Goal: Task Accomplishment & Management: Use online tool/utility

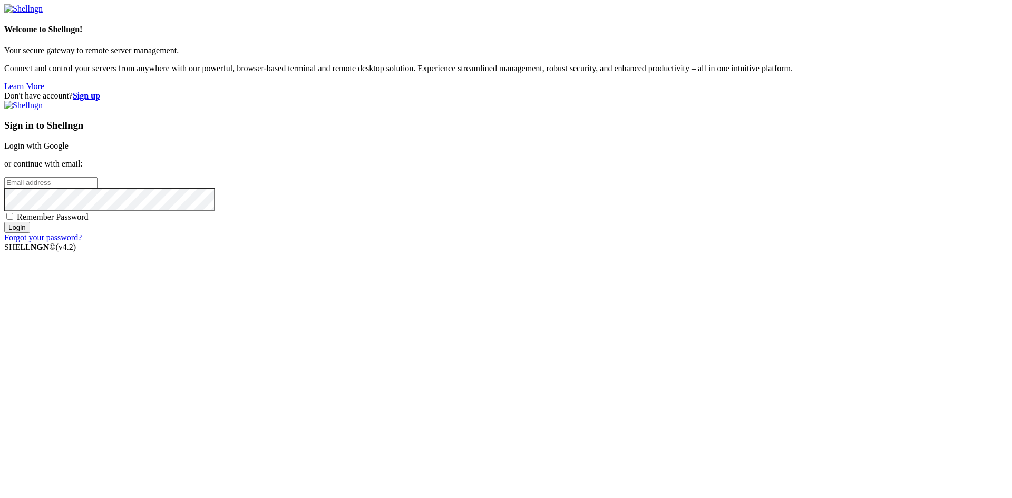
click at [69, 150] on link "Login with Google" at bounding box center [36, 145] width 64 height 9
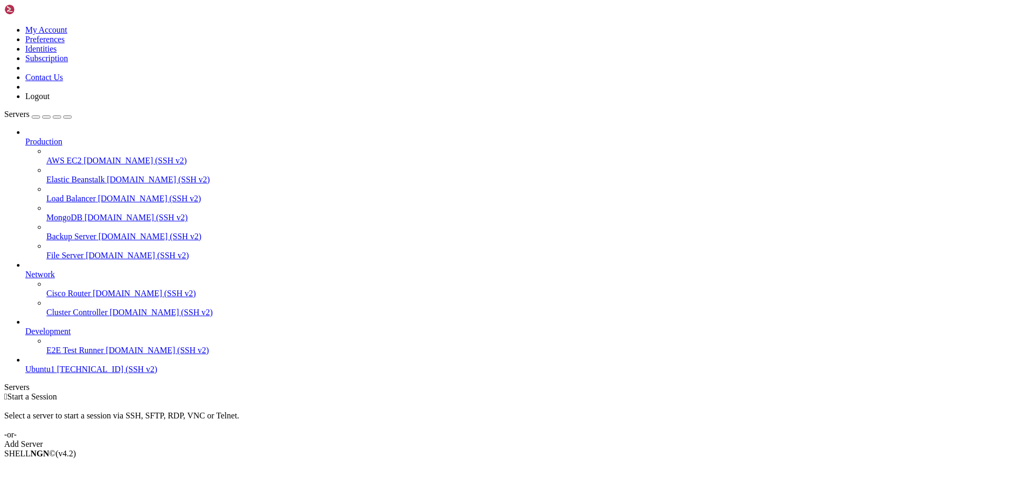
click at [576, 439] on div "Add Server" at bounding box center [505, 443] width 1003 height 9
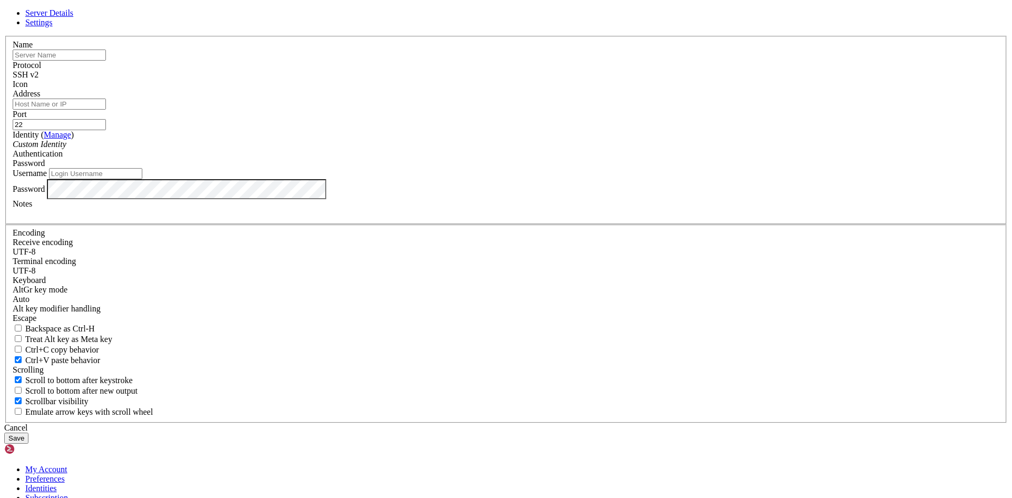
click at [106, 61] on input "text" at bounding box center [59, 55] width 93 height 11
type input "LOAD_BALANCER"
click at [106, 110] on input "Address" at bounding box center [59, 104] width 93 height 11
paste input "[TECHNICAL_ID] (IP_PUBLIC)"
type input "[TECHNICAL_ID] (IP_PUBLIC)"
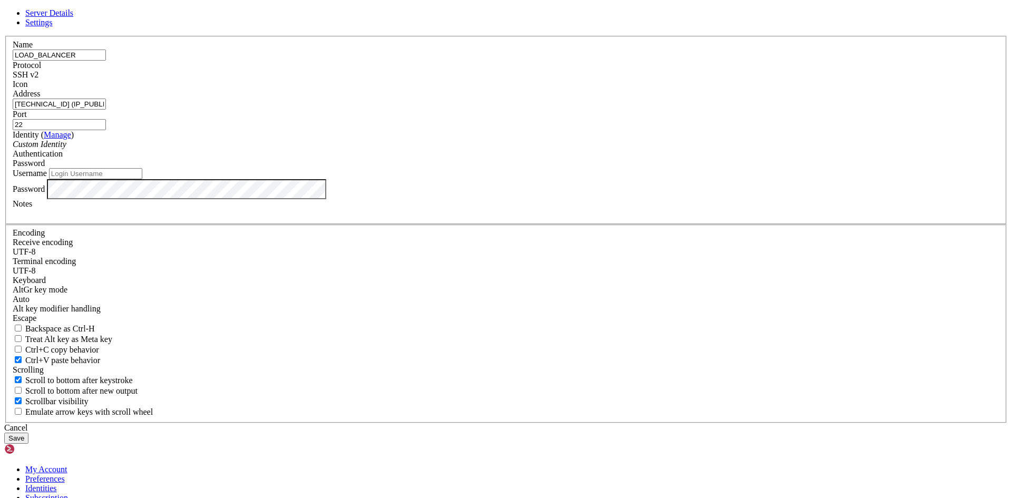
click at [142, 179] on input "Username" at bounding box center [95, 173] width 93 height 11
type input "[PERSON_NAME]"
click at [28, 433] on button "Save" at bounding box center [16, 438] width 24 height 11
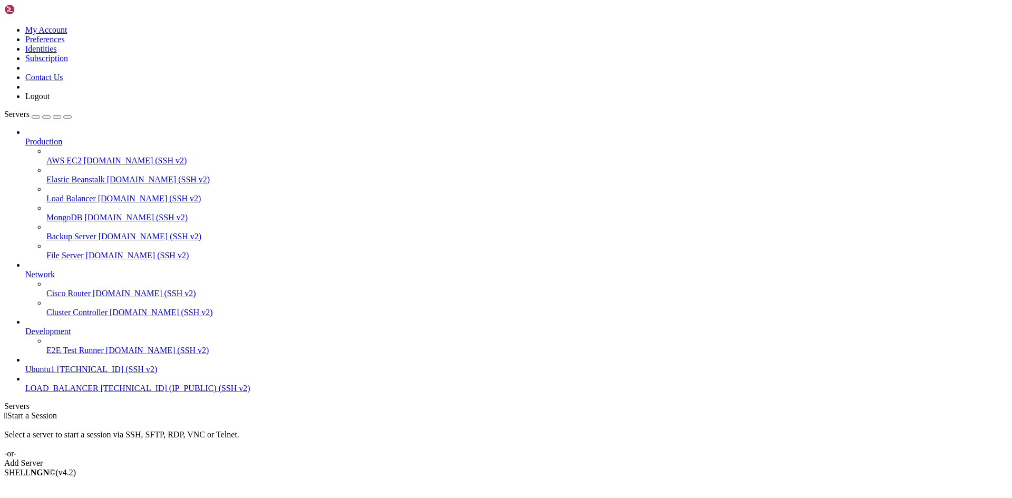
click at [72, 393] on span "LOAD_BALANCER" at bounding box center [61, 388] width 73 height 9
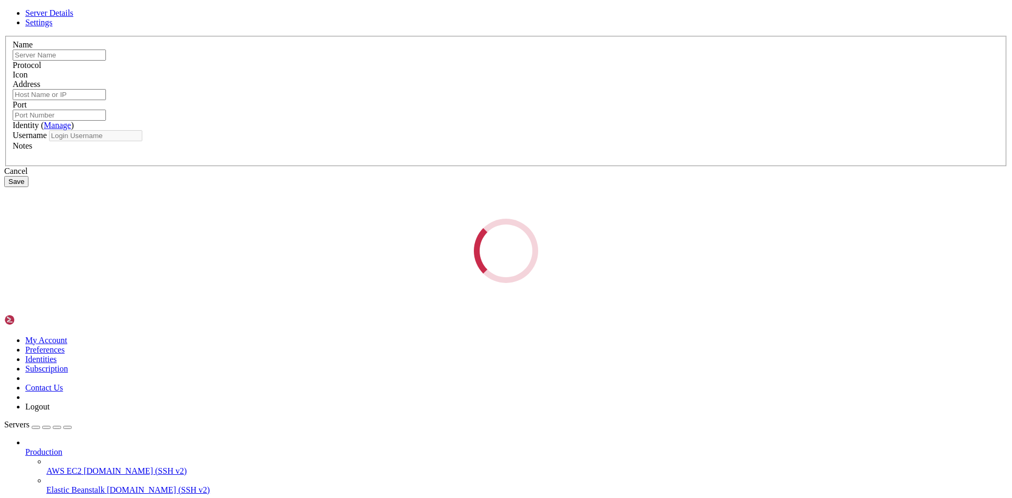
type input "LOAD_BALANCER"
type input "[TECHNICAL_ID] (IP_PUBLIC)"
type input "22"
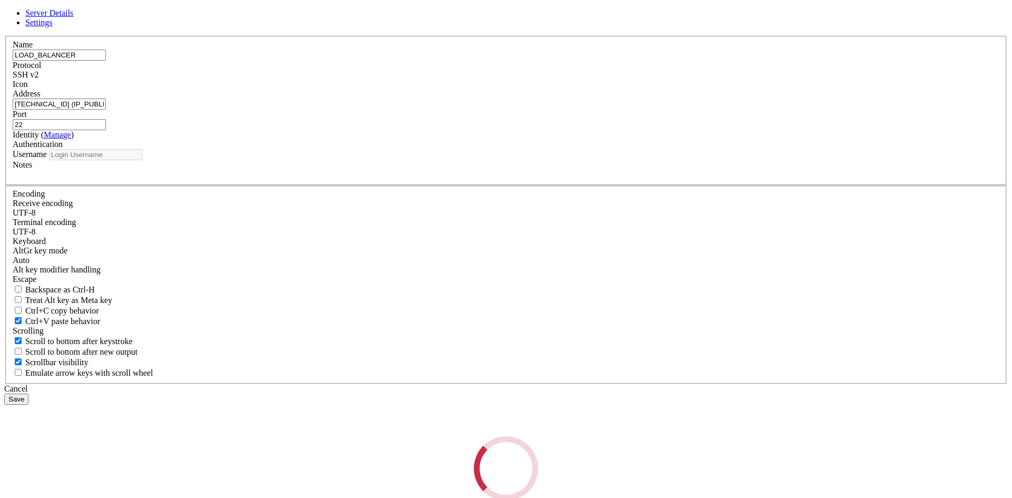
type input "[PERSON_NAME]"
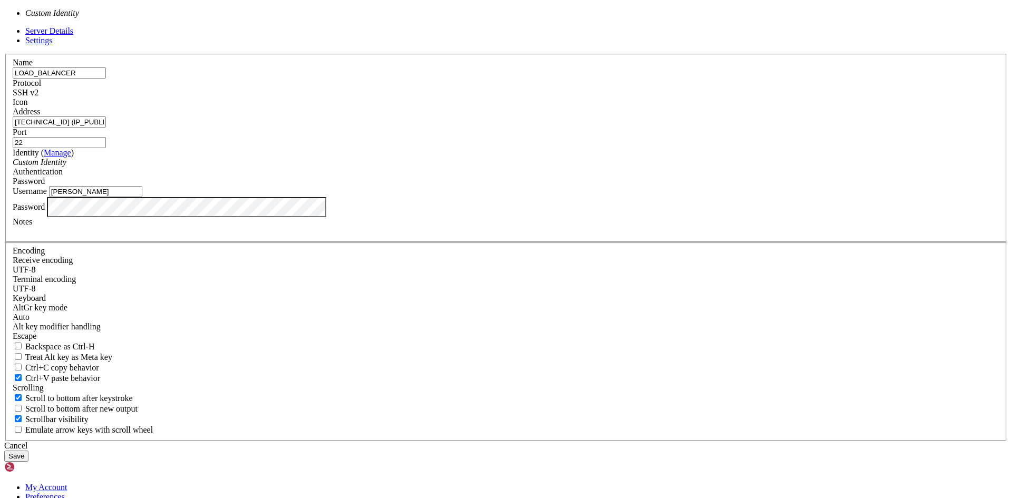
click at [494, 167] on div "Custom Identity" at bounding box center [506, 162] width 986 height 9
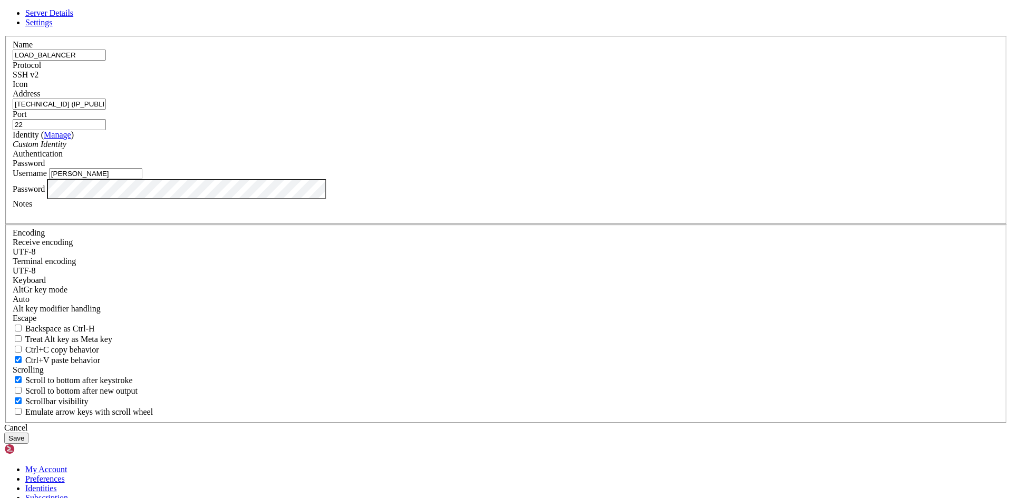
click at [584, 80] on div "SSH v2" at bounding box center [506, 74] width 986 height 9
click at [284, 309] on div "Server Details Settings Name LOAD_BALANCER Protocol SSH v2 Icon" at bounding box center [505, 225] width 1003 height 435
click at [106, 110] on input "[TECHNICAL_ID] (IP_PUBLIC)" at bounding box center [59, 104] width 93 height 11
type input "[TECHNICAL_ID]"
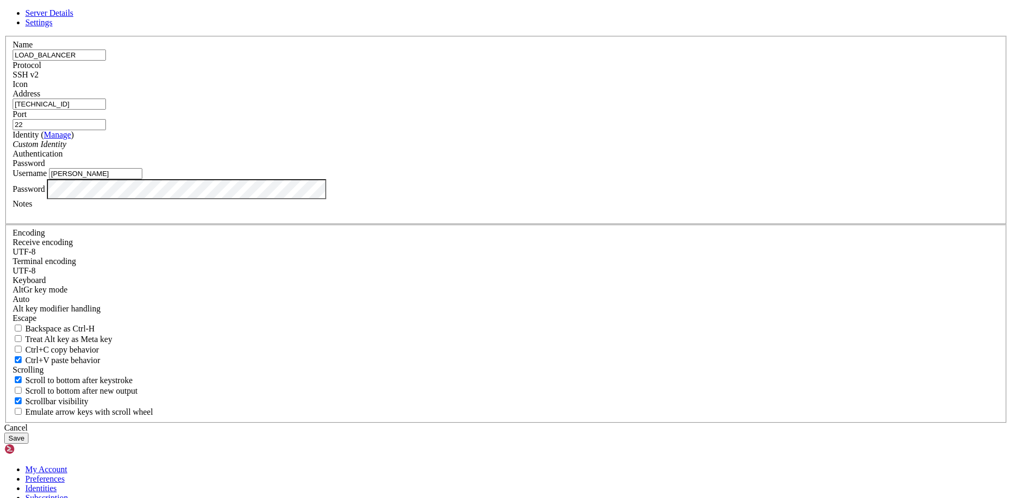
click at [28, 433] on button "Save" at bounding box center [16, 438] width 24 height 11
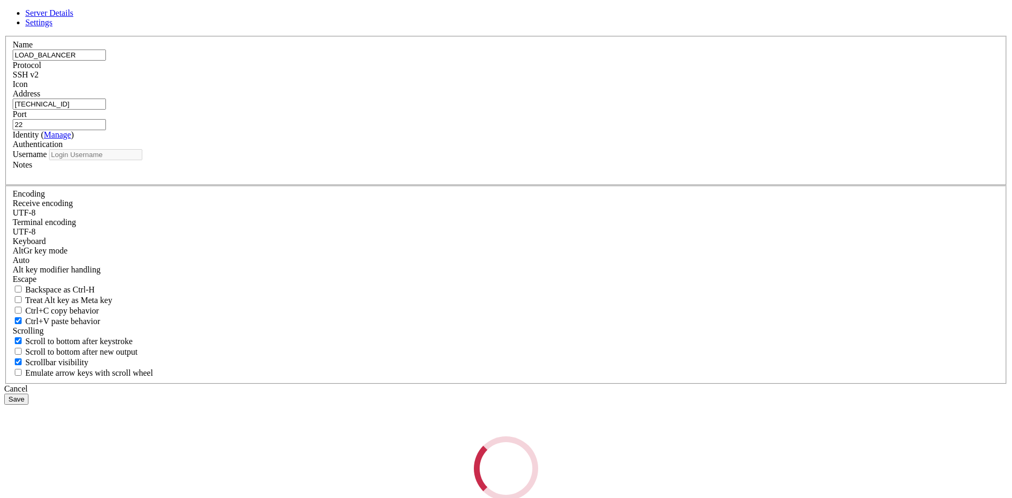
type input "[PERSON_NAME]"
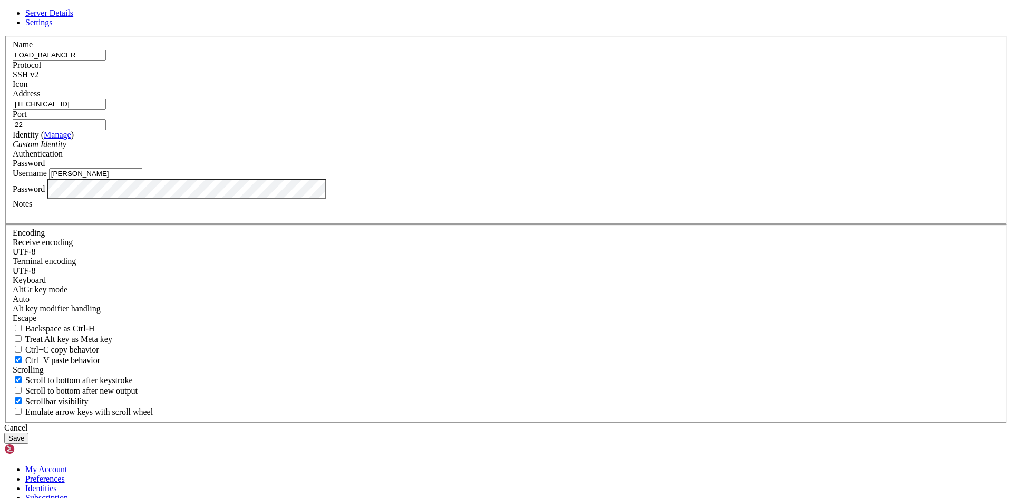
drag, startPoint x: 436, startPoint y: 267, endPoint x: 339, endPoint y: 277, distance: 97.4
click at [339, 277] on div "Server Details Settings Name LOAD_BALANCER Protocol SSH v2 Icon" at bounding box center [505, 225] width 1003 height 435
click at [142, 179] on input "[PERSON_NAME]" at bounding box center [95, 173] width 93 height 11
click at [28, 433] on button "Save" at bounding box center [16, 438] width 24 height 11
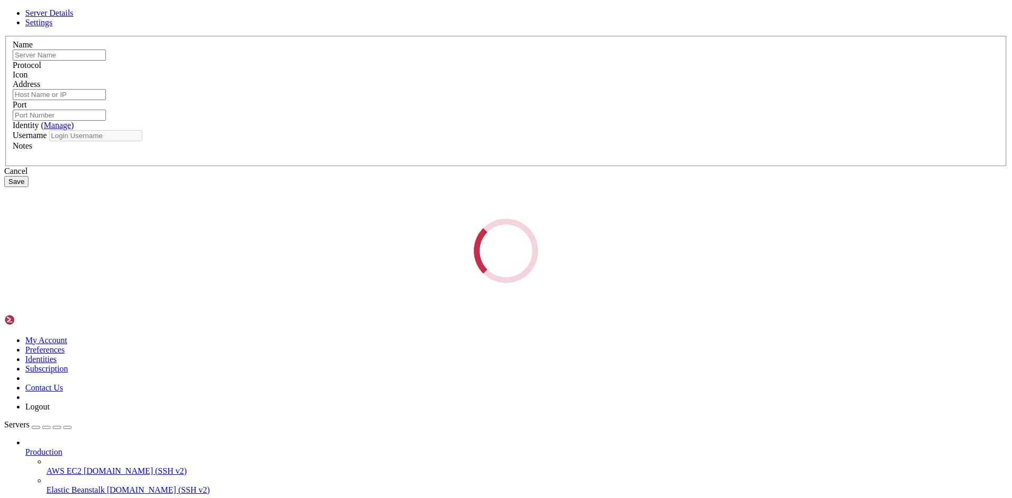
type input "LOAD_BALANCER"
type input "[TECHNICAL_ID]"
type input "22"
type input "[PERSON_NAME]"
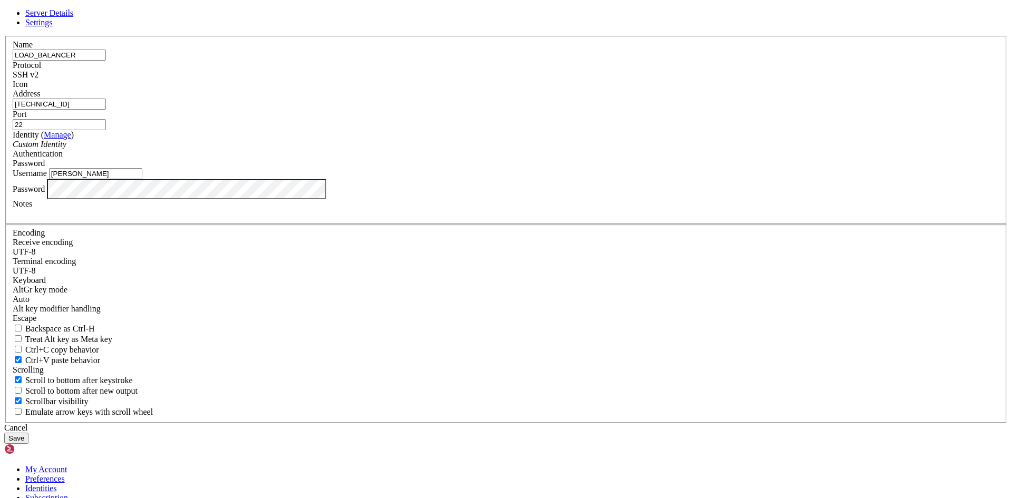
click at [328, 323] on div "Server Details Settings Name LOAD_BALANCER Protocol SSH v2 Icon" at bounding box center [505, 225] width 1003 height 435
click at [4, 433] on button "Save" at bounding box center [16, 438] width 24 height 11
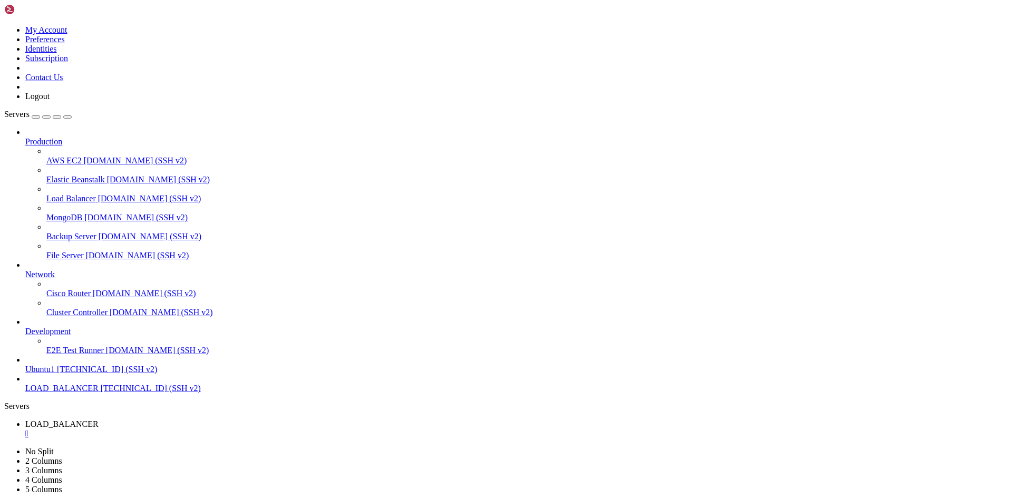
click at [99, 419] on span "LOAD_BALANCER" at bounding box center [61, 423] width 73 height 9
click at [99, 438] on span "LOAD_BALANCER" at bounding box center [61, 442] width 73 height 9
click at [99, 419] on span "LOAD_BALANCER" at bounding box center [61, 423] width 73 height 9
click at [219, 429] on div "" at bounding box center [516, 433] width 982 height 9
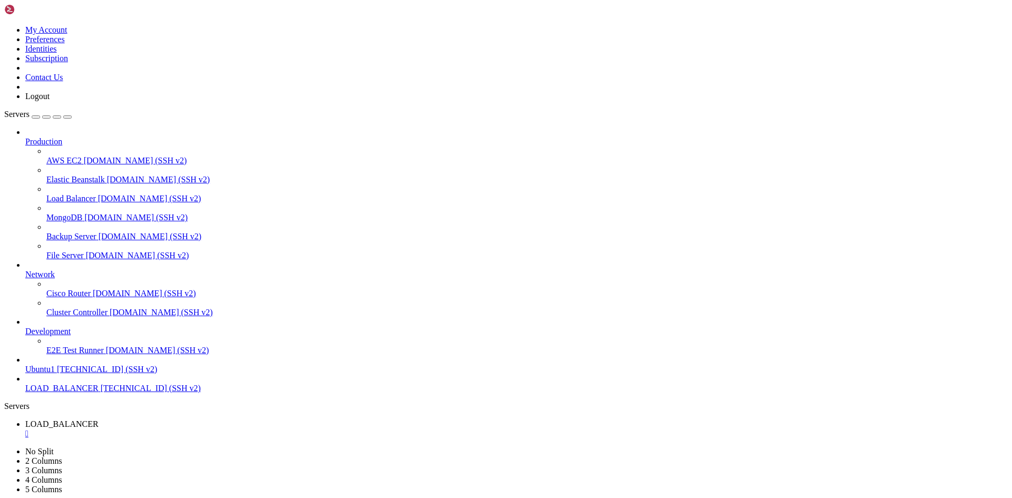
click at [99, 419] on span "LOAD_BALANCER" at bounding box center [61, 423] width 73 height 9
click at [99, 438] on span "LOAD_BALANCER" at bounding box center [61, 442] width 73 height 9
drag, startPoint x: 204, startPoint y: 9, endPoint x: 269, endPoint y: 8, distance: 64.3
click at [99, 419] on span "LOAD_BALANCER" at bounding box center [61, 423] width 73 height 9
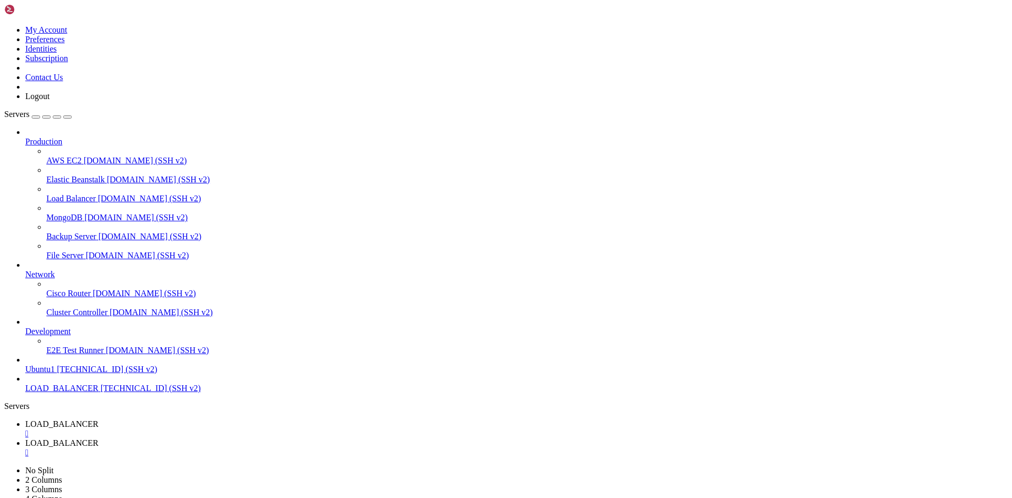
click at [99, 438] on span "LOAD_BALANCER" at bounding box center [61, 442] width 73 height 9
click at [99, 419] on span "LOAD_BALANCER" at bounding box center [61, 423] width 73 height 9
click at [99, 438] on span "LOAD_BALANCER" at bounding box center [61, 442] width 73 height 9
click at [99, 419] on span "LOAD_BALANCER" at bounding box center [61, 423] width 73 height 9
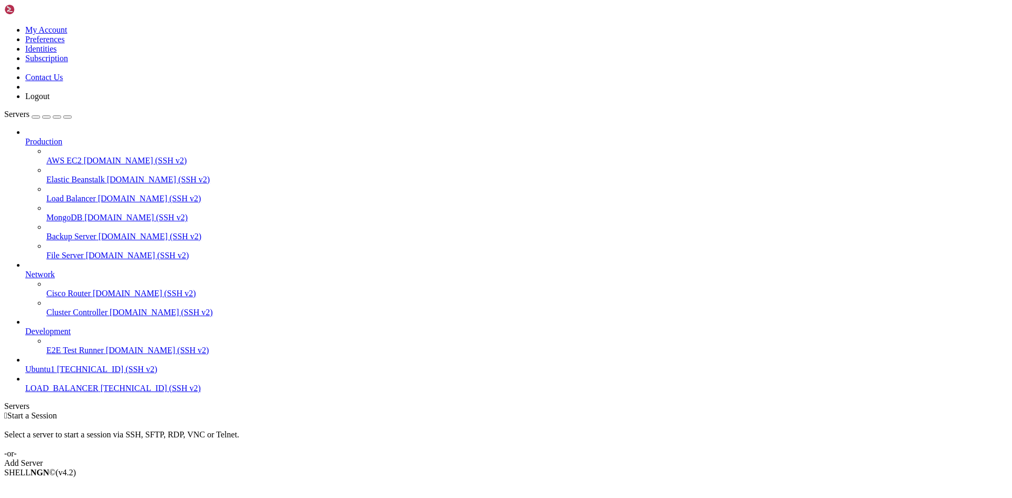
click at [576, 458] on div "Add Server" at bounding box center [505, 462] width 1003 height 9
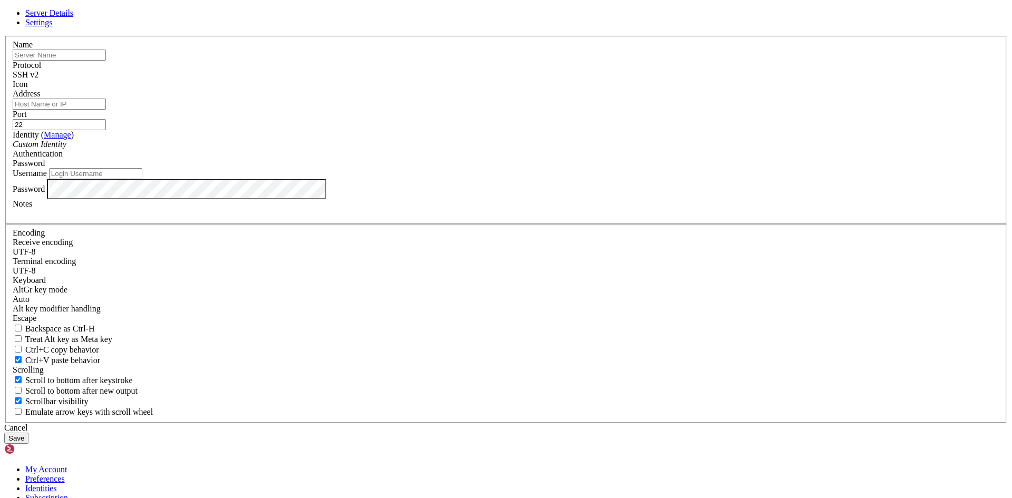
click at [106, 61] on input "text" at bounding box center [59, 55] width 93 height 11
type input "LOADADADAD"
click at [106, 110] on input "Address" at bounding box center [59, 104] width 93 height 11
paste input "[TECHNICAL_ID] (IP_PUBLIC)"
type input "[TECHNICAL_ID]"
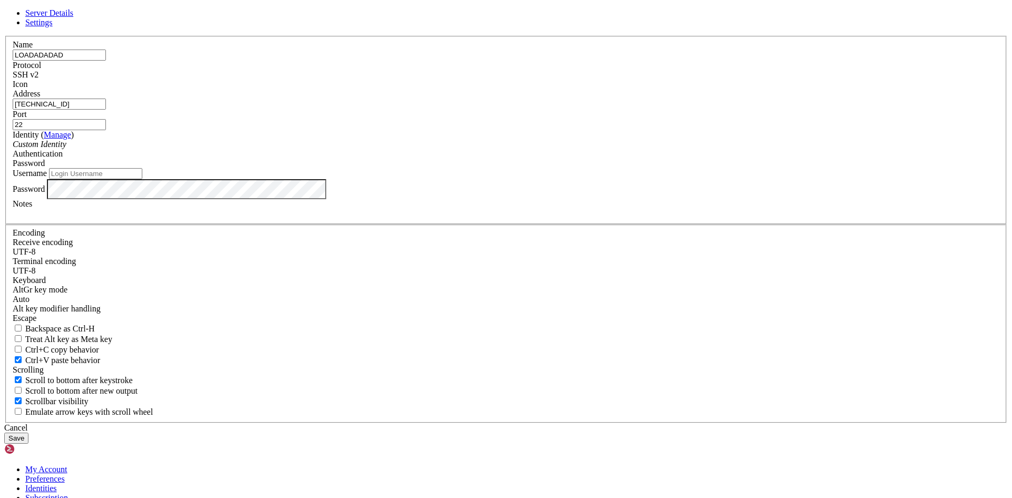
click at [142, 179] on input "Username" at bounding box center [95, 173] width 93 height 11
drag, startPoint x: 413, startPoint y: 266, endPoint x: 372, endPoint y: 278, distance: 43.0
click at [142, 179] on input "[PERSON_NAME]" at bounding box center [95, 173] width 93 height 11
paste input "MV1"
type input "MV1"
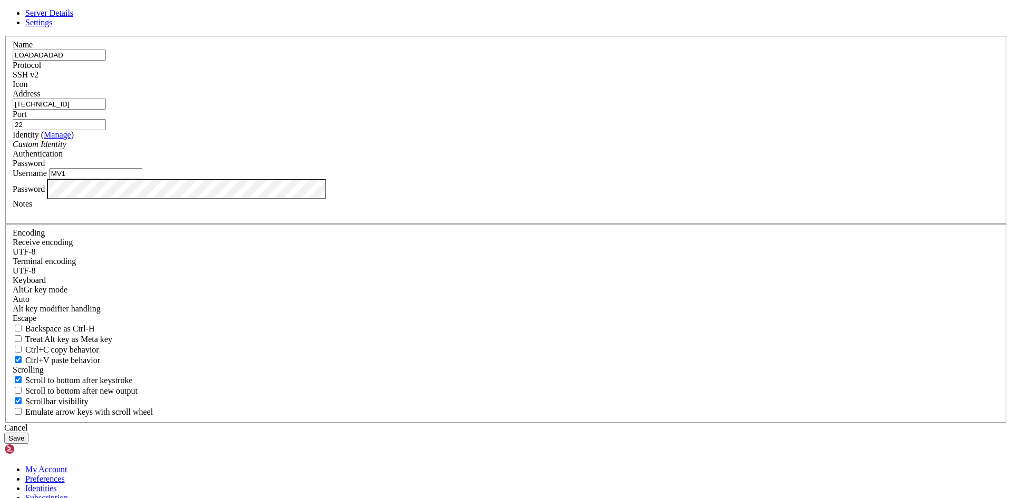
click at [28, 433] on button "Save" at bounding box center [16, 438] width 24 height 11
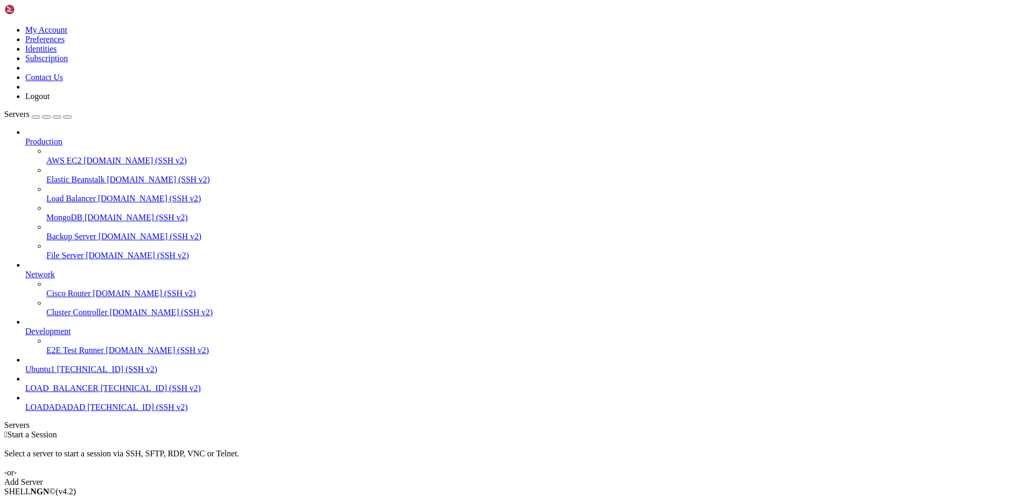
click at [101, 393] on span "[TECHNICAL_ID] (SSH v2)" at bounding box center [151, 388] width 100 height 9
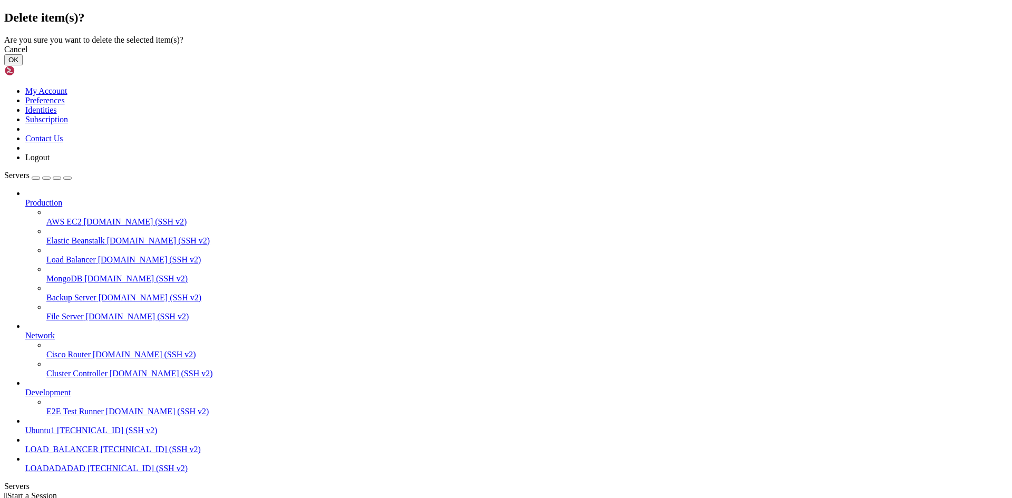
click at [23, 65] on button "OK" at bounding box center [13, 59] width 18 height 11
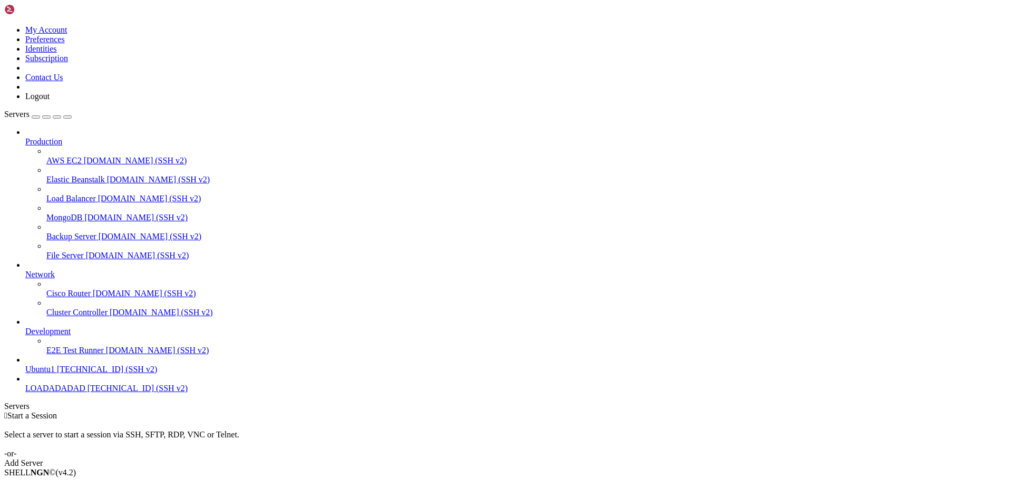
click at [83, 393] on span "LOADADADAD" at bounding box center [55, 388] width 60 height 9
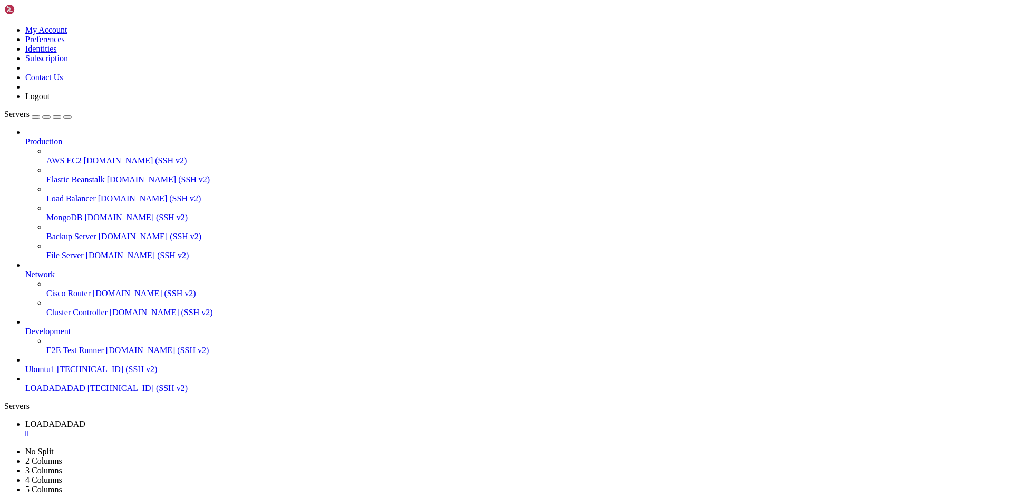
drag, startPoint x: 62, startPoint y: 446, endPoint x: 70, endPoint y: 448, distance: 7.7
click at [70, 393] on div "Production AWS EC2 demo.shellngn.com (SSH v2) Elastic Beanstalk demo.shellngn.c…" at bounding box center [505, 261] width 1003 height 266
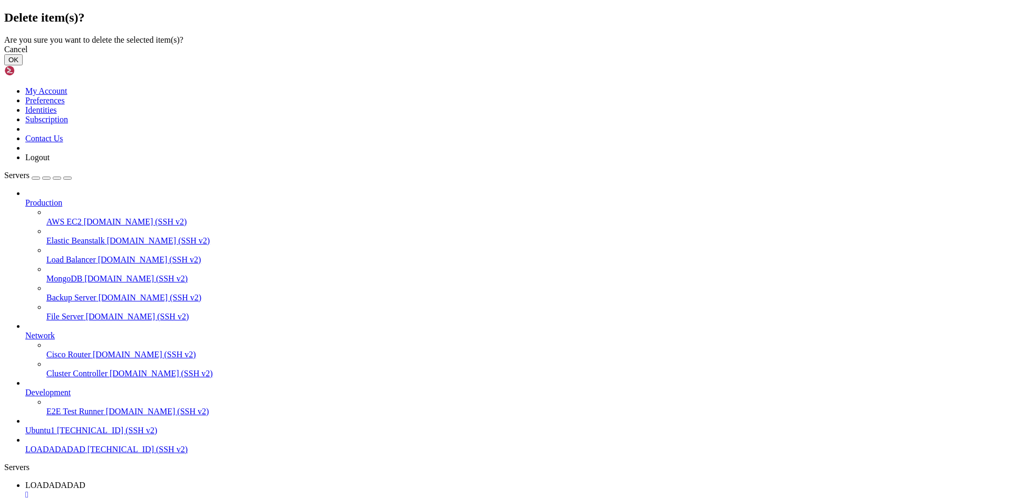
click at [23, 65] on button "OK" at bounding box center [13, 59] width 18 height 11
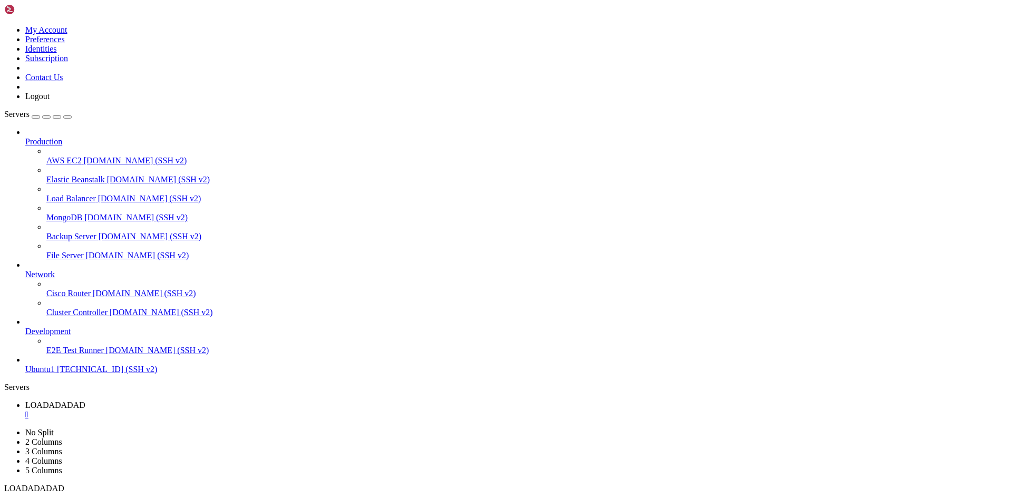
click at [204, 410] on div "" at bounding box center [516, 414] width 982 height 9
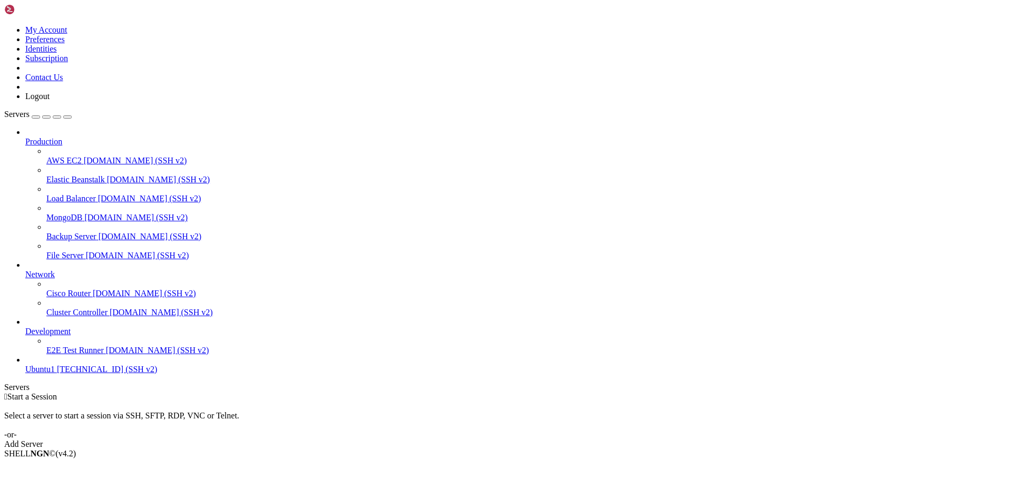
click at [581, 439] on link "Add Server" at bounding box center [505, 443] width 1003 height 9
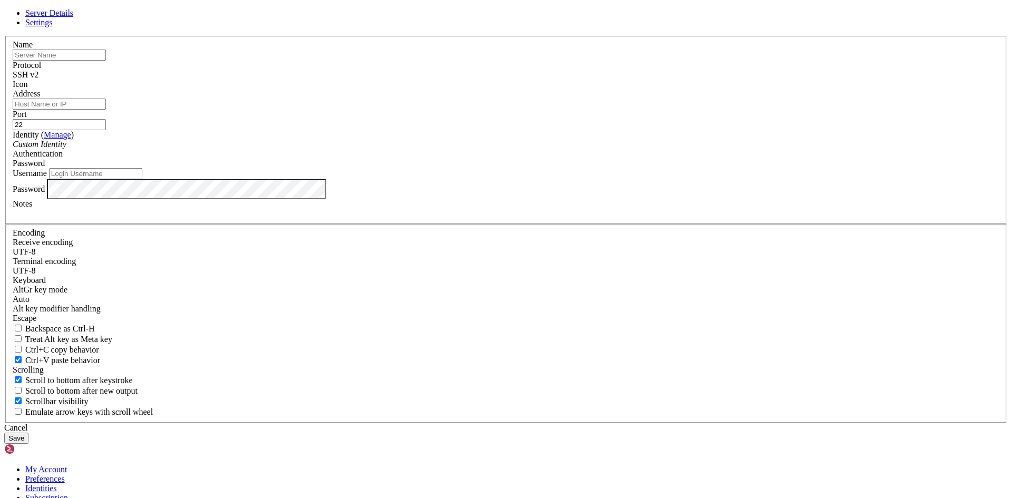
click at [106, 61] on input "text" at bounding box center [59, 55] width 93 height 11
type input "asdasd"
click at [106, 110] on input "Address" at bounding box center [59, 104] width 93 height 11
paste input "[TECHNICAL_ID] (IP_PUBLIC)"
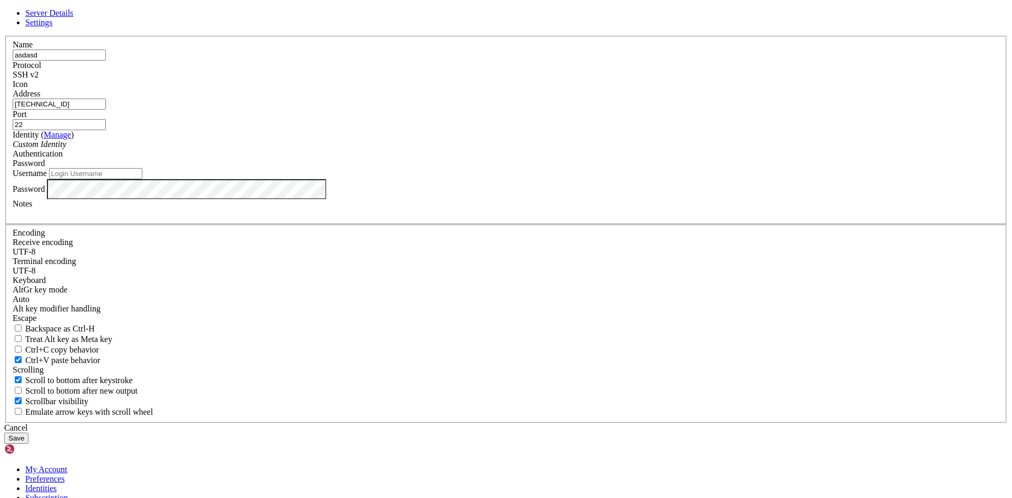
type input "[TECHNICAL_ID]"
click at [142, 179] on input "Username" at bounding box center [95, 173] width 93 height 11
type input "[PERSON_NAME]"
click at [28, 433] on button "Save" at bounding box center [16, 438] width 24 height 11
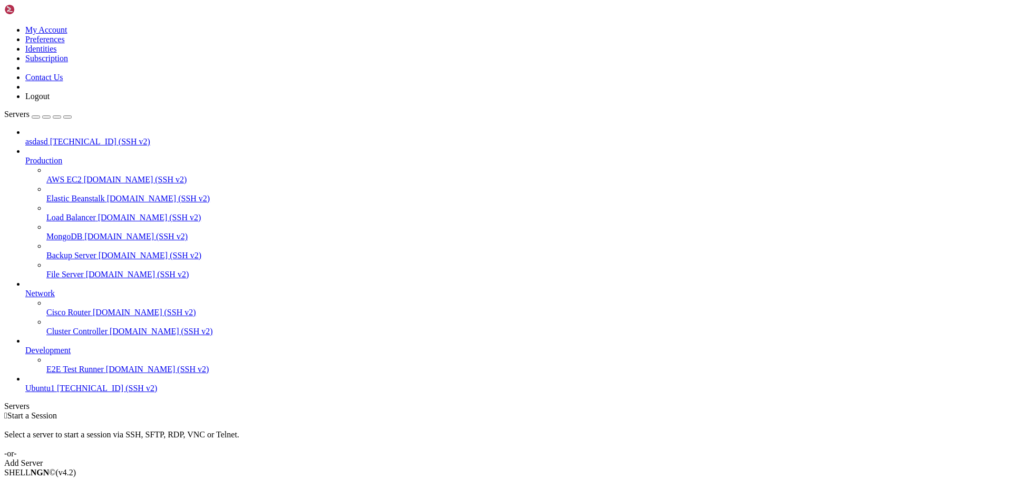
click at [63, 137] on span "[TECHNICAL_ID] (SSH v2)" at bounding box center [100, 141] width 100 height 9
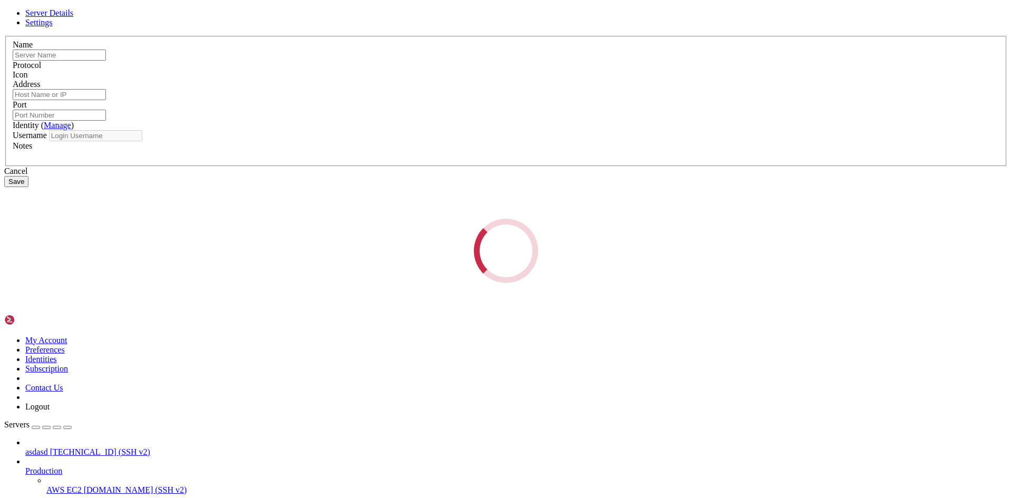
type input "asdasd"
type input "[TECHNICAL_ID]"
type input "22"
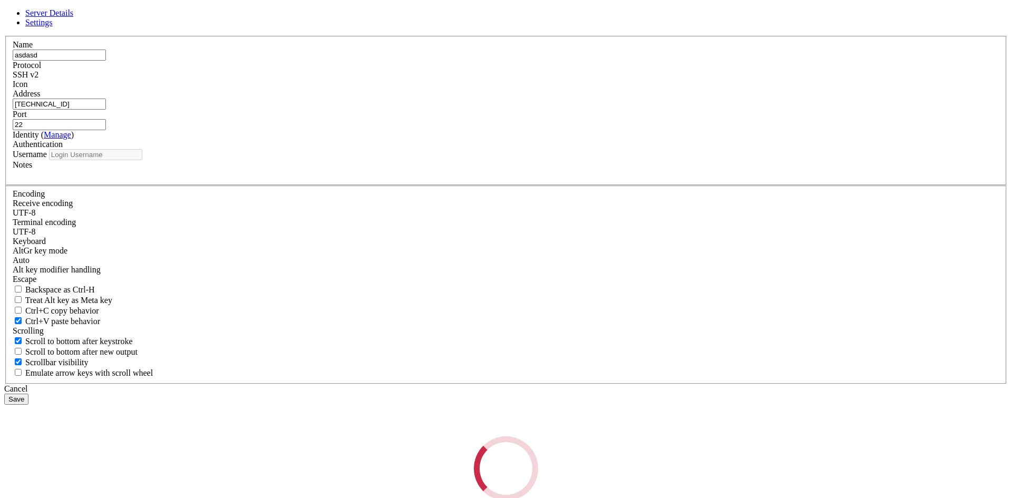
type input "[PERSON_NAME]"
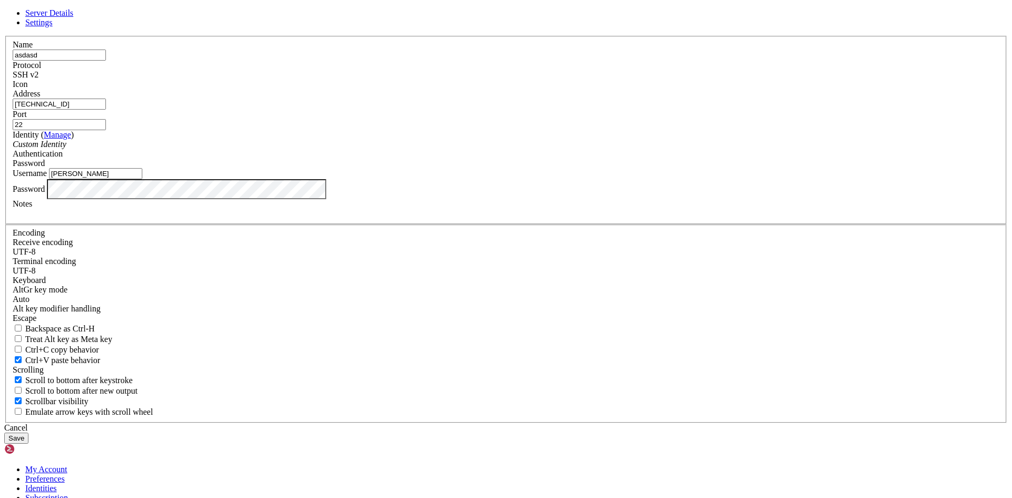
drag, startPoint x: 442, startPoint y: 193, endPoint x: 299, endPoint y: 204, distance: 143.2
click at [299, 204] on div "Server Details Settings Name asdasd Protocol SSH v2 Icon" at bounding box center [505, 225] width 1003 height 435
paste input "(IP_PUBLIC)"
type input "[TECHNICAL_ID]"
click at [142, 179] on input "[PERSON_NAME]" at bounding box center [95, 173] width 93 height 11
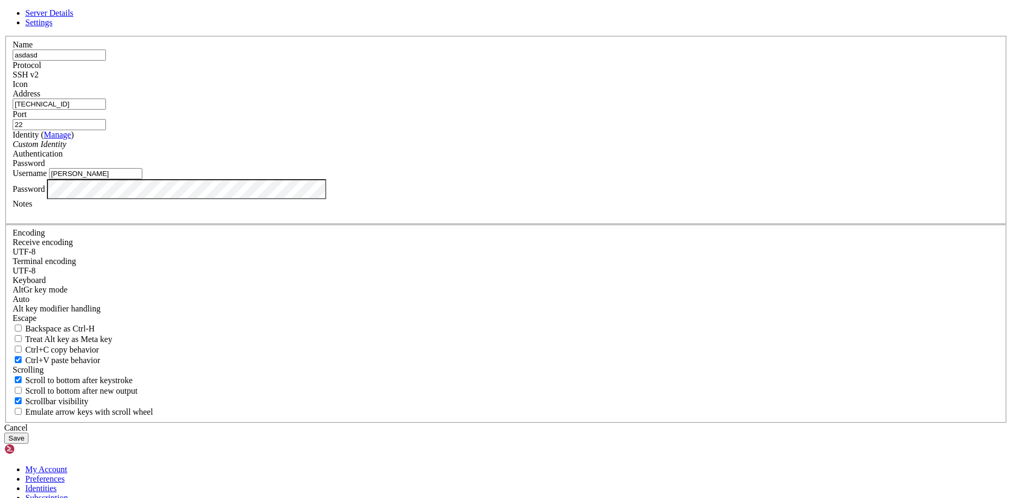
type input "Pablo"
drag, startPoint x: 413, startPoint y: 149, endPoint x: 352, endPoint y: 157, distance: 61.7
click at [352, 157] on div "Name asdasd Protocol SSH v2 Icon Address 20.48.133.235 Port 22" at bounding box center [505, 229] width 1003 height 387
type input "LOAD_ASDASD"
click at [28, 433] on button "Save" at bounding box center [16, 438] width 24 height 11
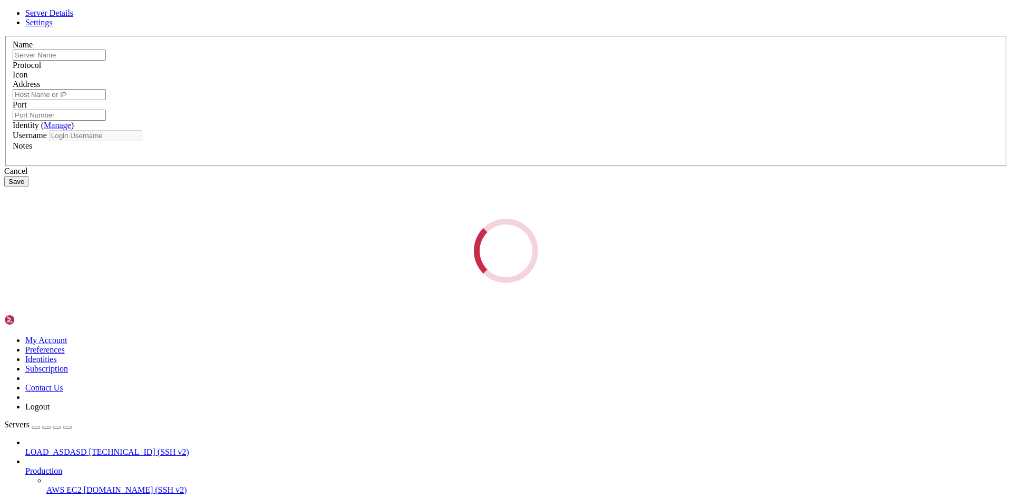
type input "LOAD_ASDASD"
type input "[TECHNICAL_ID]"
type input "22"
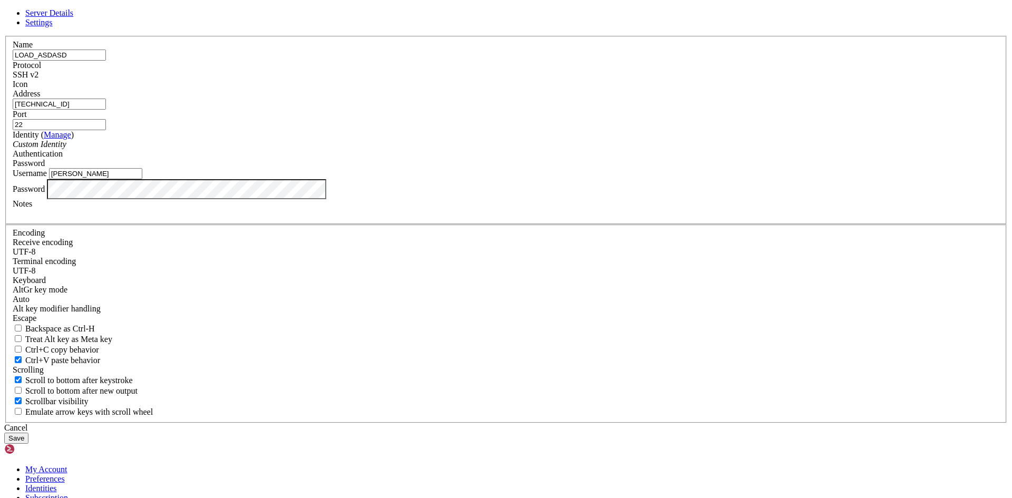
click at [142, 179] on input "Pablo" at bounding box center [95, 173] width 93 height 11
type input "[PERSON_NAME]"
click at [28, 433] on button "Save" at bounding box center [16, 438] width 24 height 11
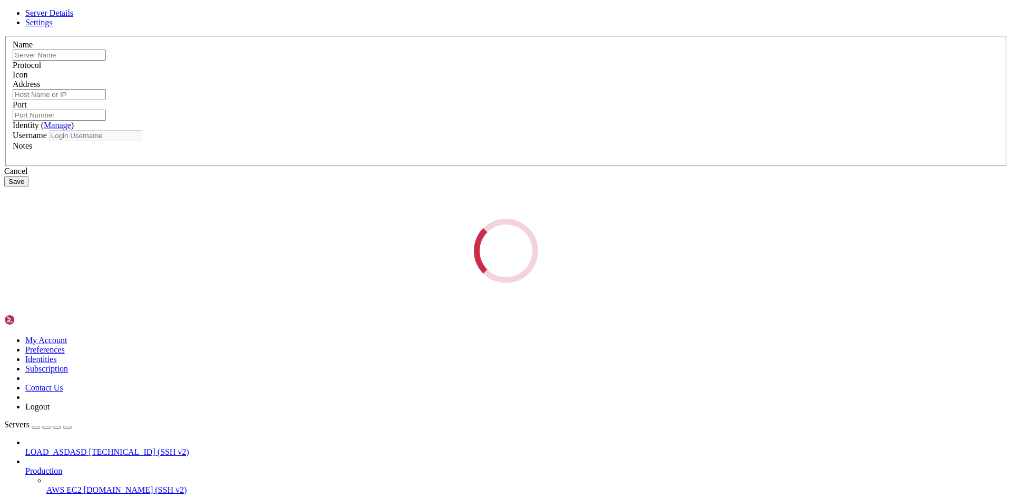
type input "LOAD_ASDASD"
type input "[TECHNICAL_ID]"
type input "22"
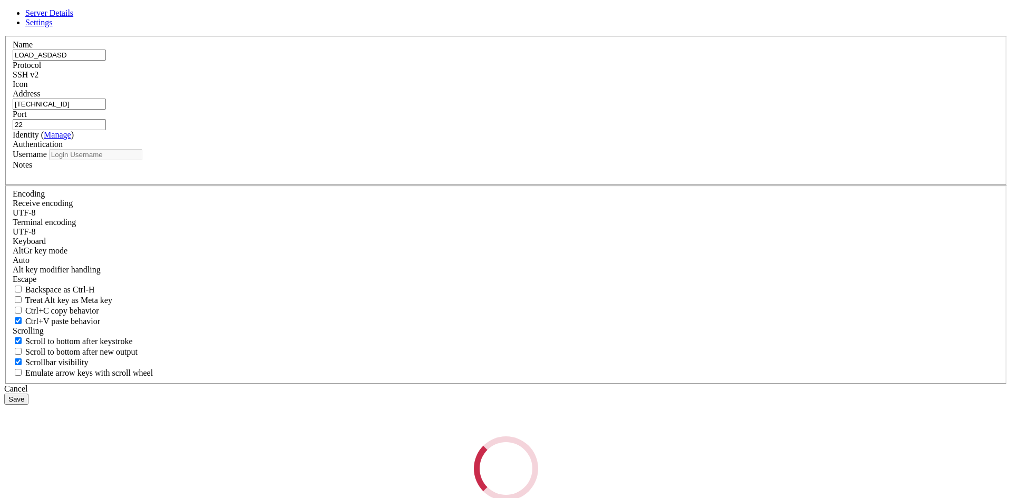
type input "[PERSON_NAME]"
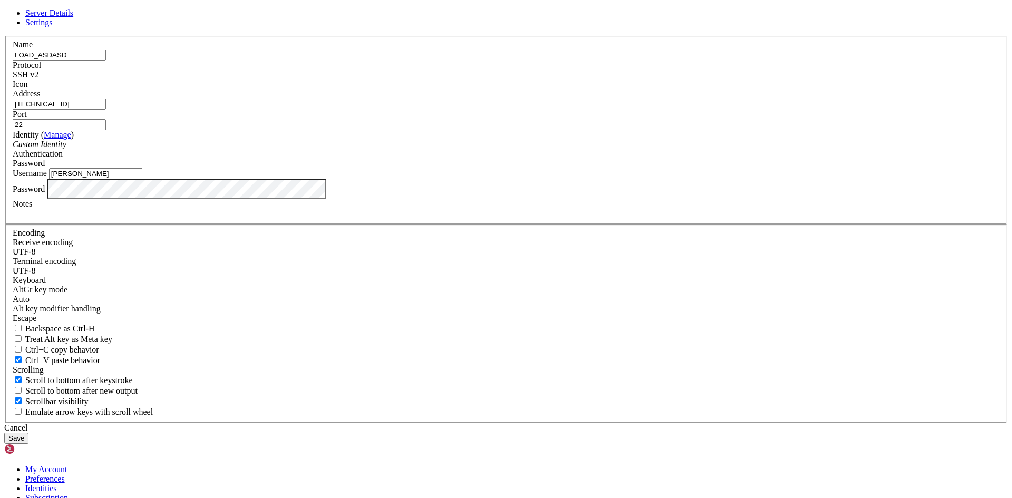
click at [106, 110] on input "[TECHNICAL_ID]" at bounding box center [59, 104] width 93 height 11
click at [28, 433] on button "Save" at bounding box center [16, 438] width 24 height 11
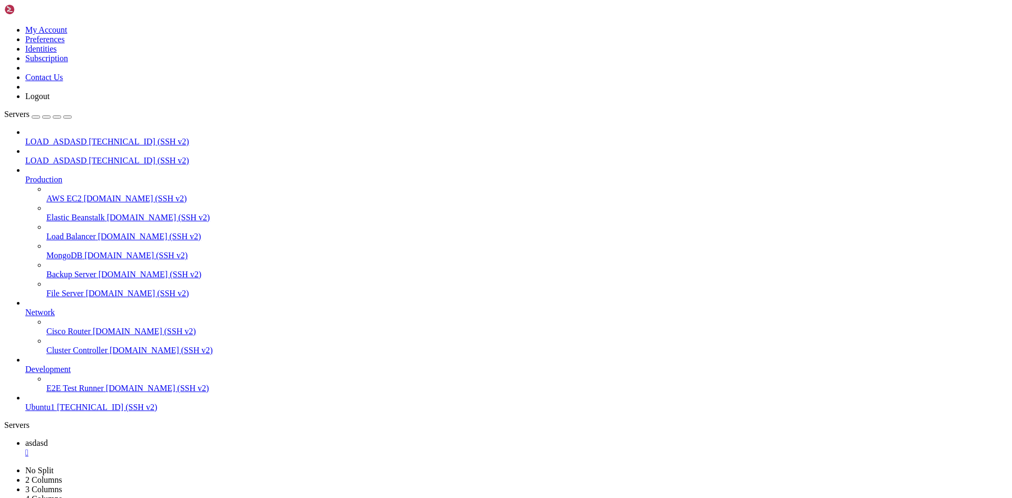
drag, startPoint x: 66, startPoint y: 691, endPoint x: 269, endPoint y: 786, distance: 224.2
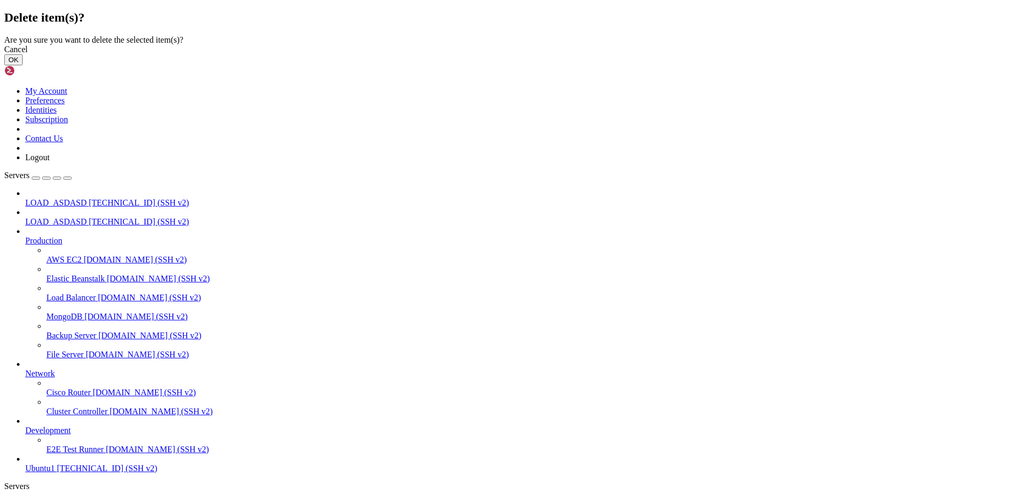
click at [23, 65] on button "OK" at bounding box center [13, 59] width 18 height 11
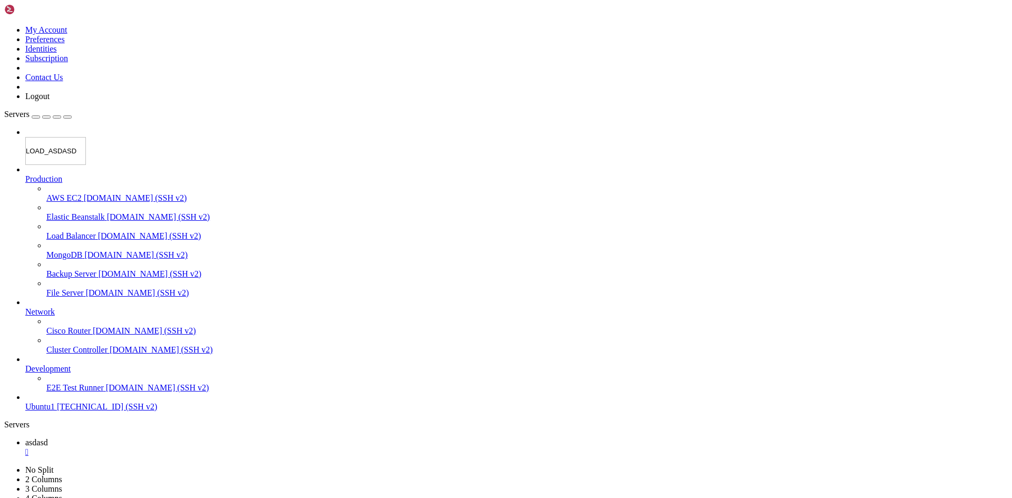
click at [76, 137] on input "LOAD_ASDASD" at bounding box center [55, 151] width 61 height 28
click at [71, 110] on div "Servers LOAD_ASDASD Production AWS EC2 demo.shellngn.com (SSH v2) Elastic Beans…" at bounding box center [505, 261] width 1003 height 302
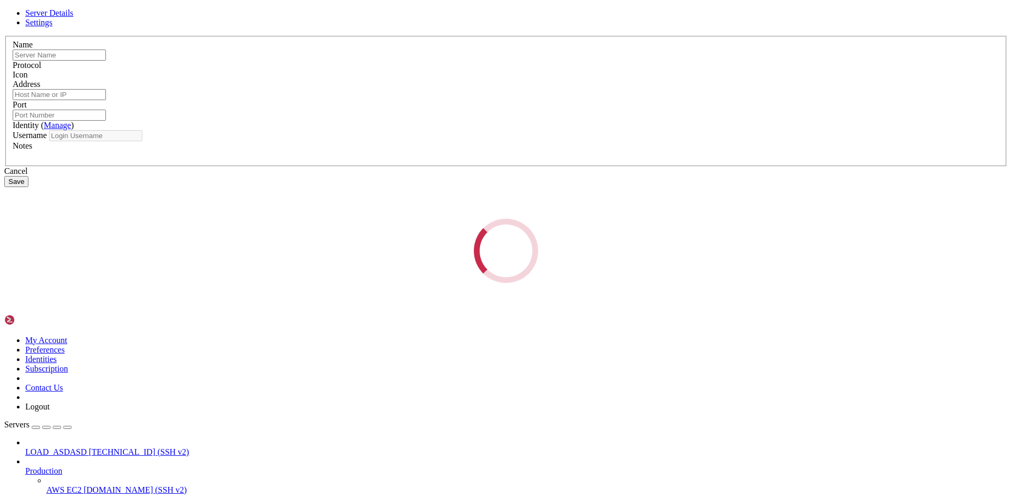
type input "LOAD_ASDASD"
type input "[TECHNICAL_ID]"
type input "22"
type input "[PERSON_NAME]"
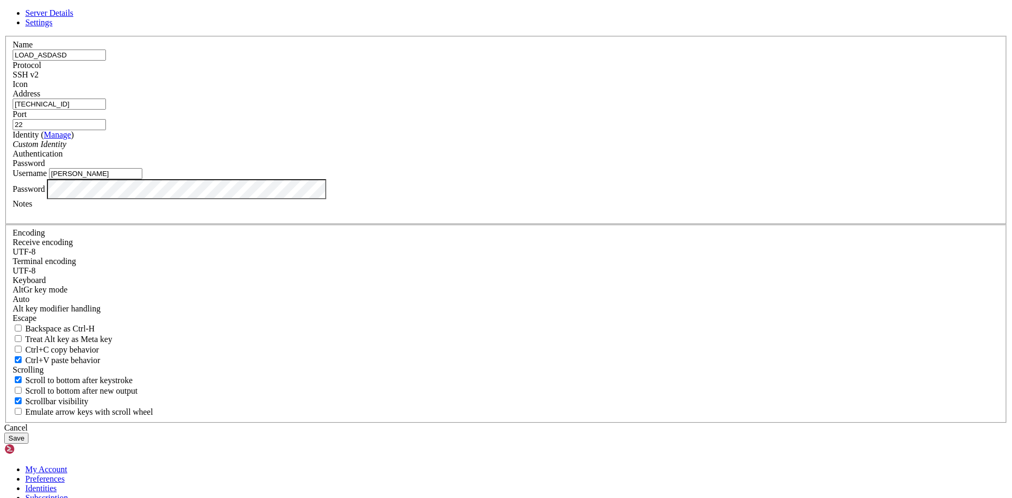
click at [106, 110] on input "[TECHNICAL_ID]" at bounding box center [59, 104] width 93 height 11
click at [142, 179] on input "[PERSON_NAME]" at bounding box center [95, 173] width 93 height 11
click at [28, 433] on button "Save" at bounding box center [16, 438] width 24 height 11
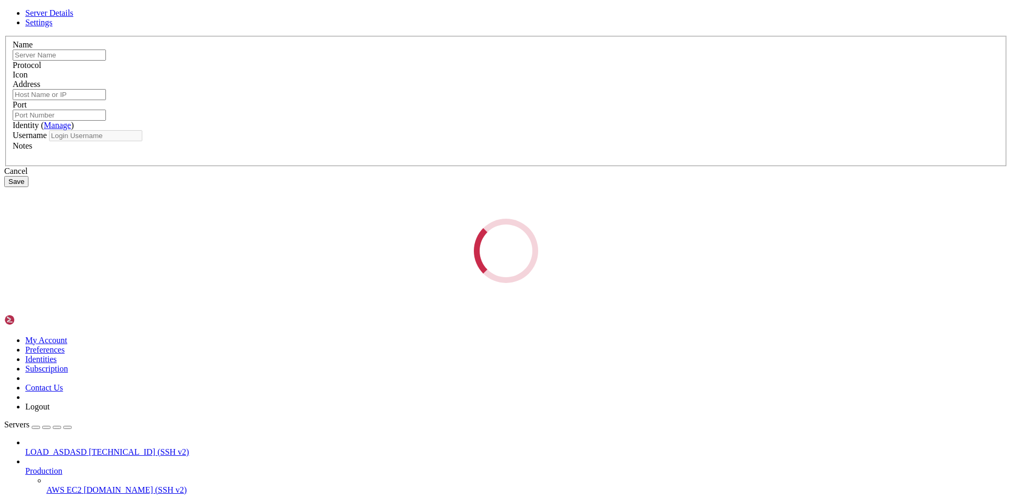
type input "LOAD_ASDASD"
type input "[TECHNICAL_ID]"
type input "22"
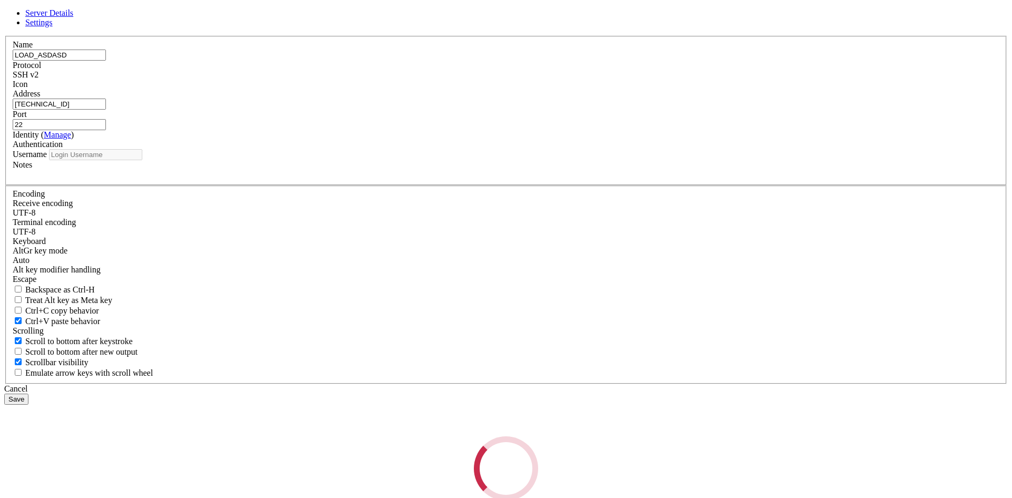
type input "[PERSON_NAME]"
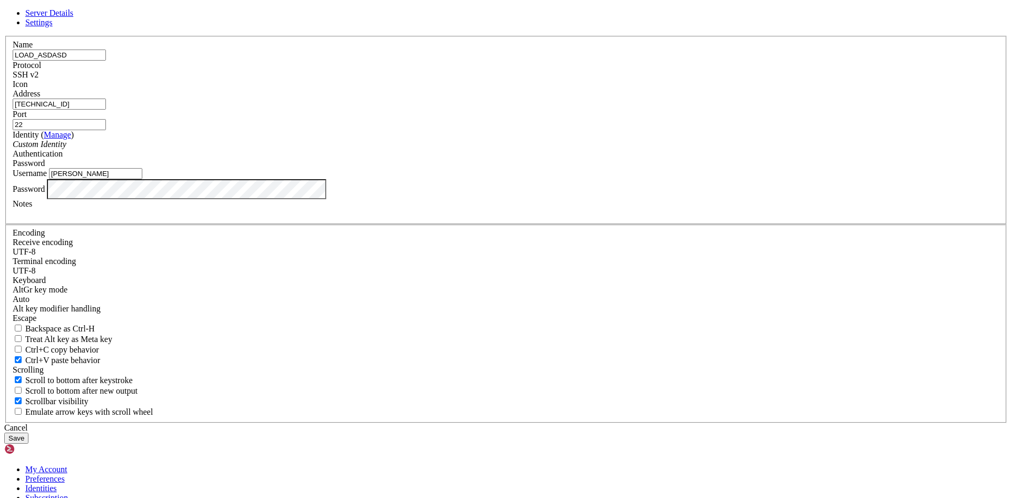
click at [142, 179] on input "[PERSON_NAME]" at bounding box center [95, 173] width 93 height 11
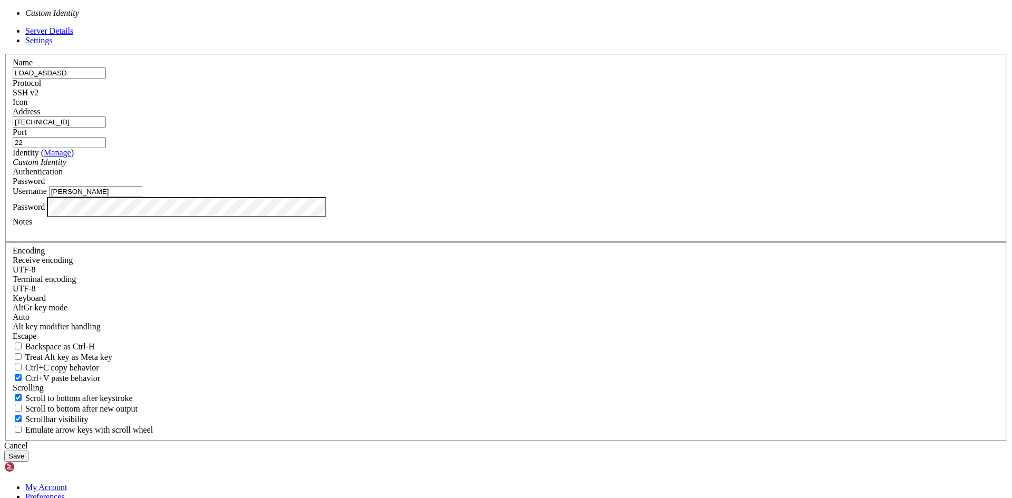
click at [424, 167] on div "Custom Identity" at bounding box center [506, 162] width 986 height 9
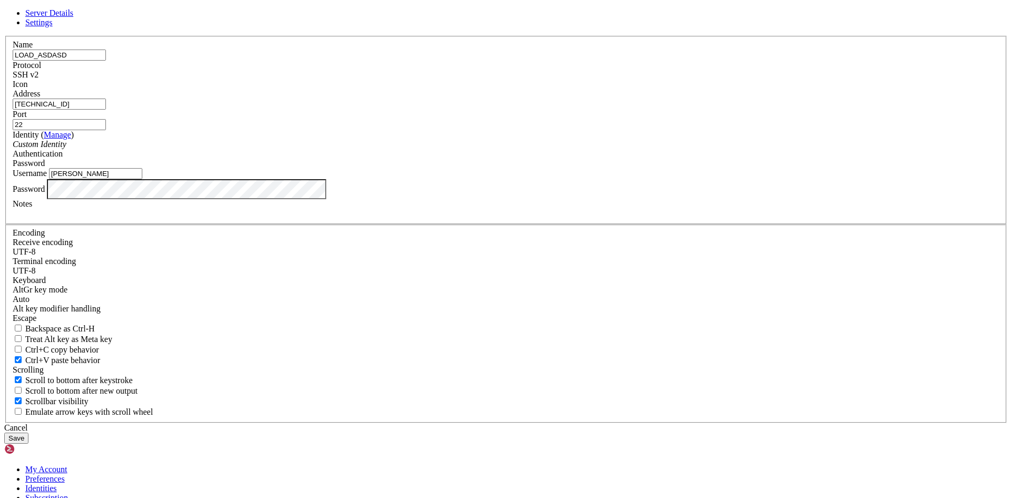
click at [106, 110] on input "[TECHNICAL_ID]" at bounding box center [59, 104] width 93 height 11
click at [106, 61] on input "LOAD_ASDASD" at bounding box center [59, 55] width 93 height 11
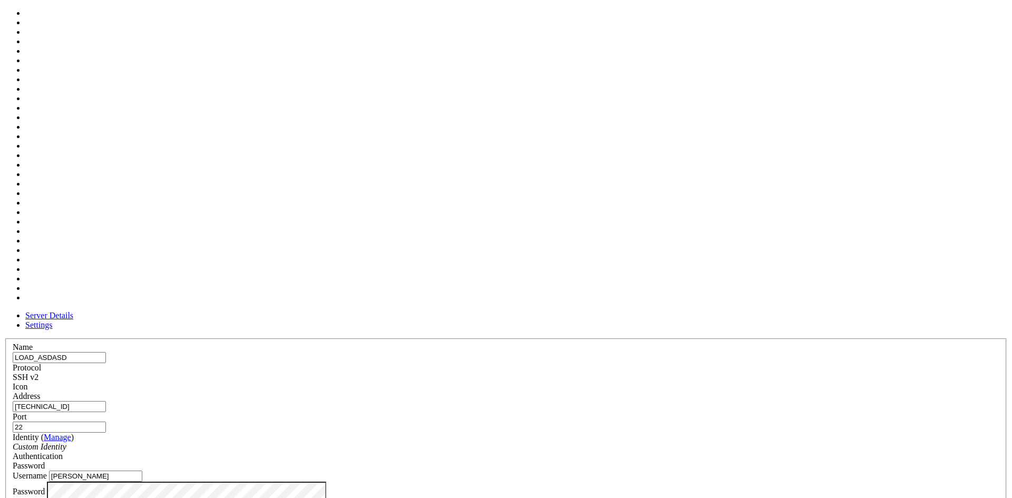
click at [13, 392] on span at bounding box center [13, 392] width 0 height 0
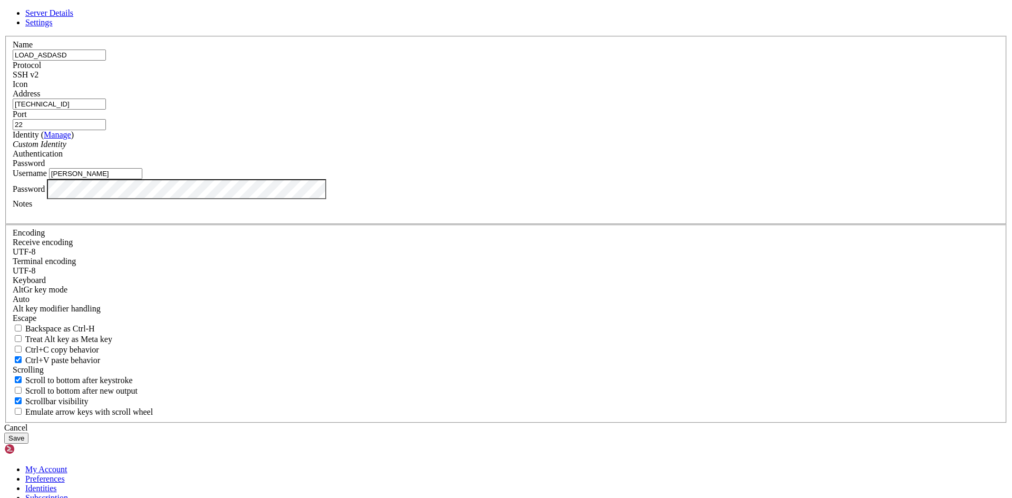
click at [28, 433] on button "Save" at bounding box center [16, 438] width 24 height 11
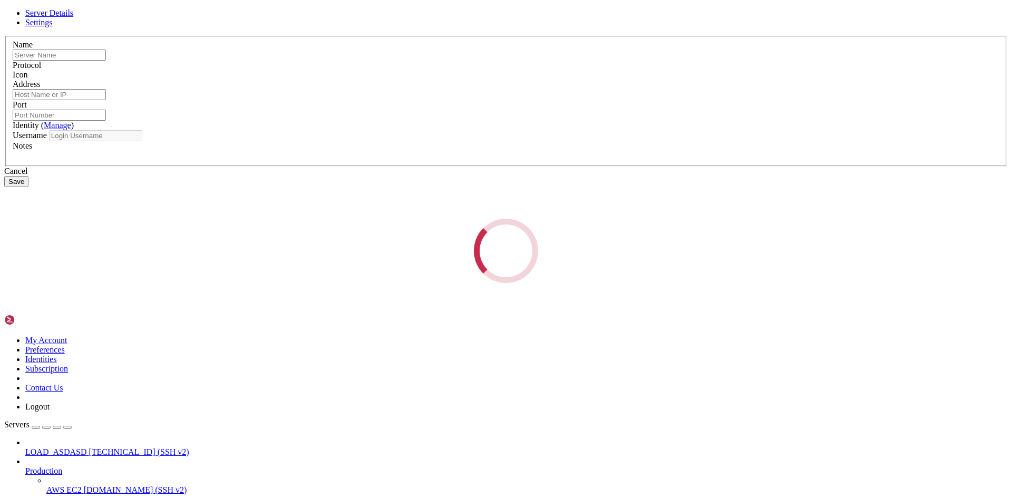
type input "LOAD_ASDASD"
type input "[TECHNICAL_ID]"
type input "22"
type input "[PERSON_NAME]"
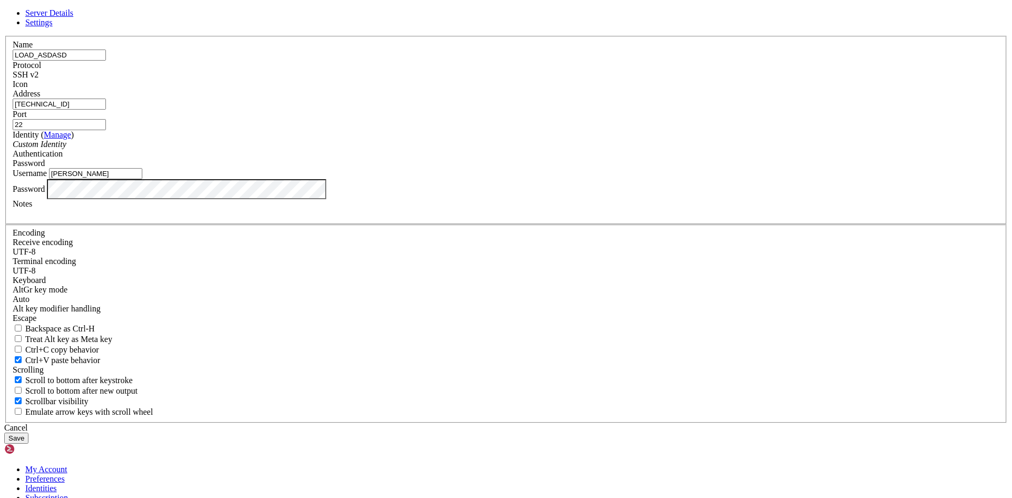
click at [325, 299] on div "Server Details Settings Name LOAD_ASDASD Protocol SSH v2 Icon" at bounding box center [505, 225] width 1003 height 435
click at [4, 433] on button "Save" at bounding box center [16, 438] width 24 height 11
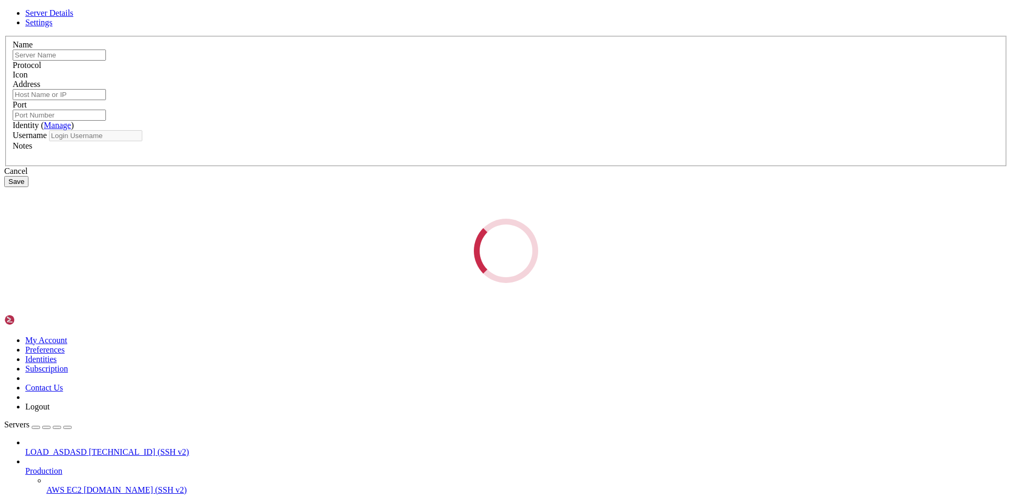
type input "LOAD_ASDASD"
type input "[TECHNICAL_ID]"
type input "22"
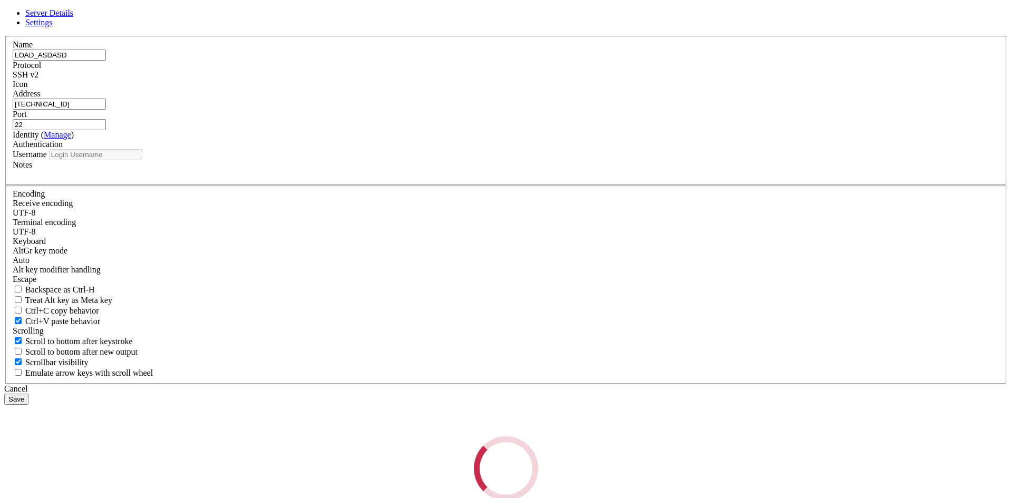
type input "[PERSON_NAME]"
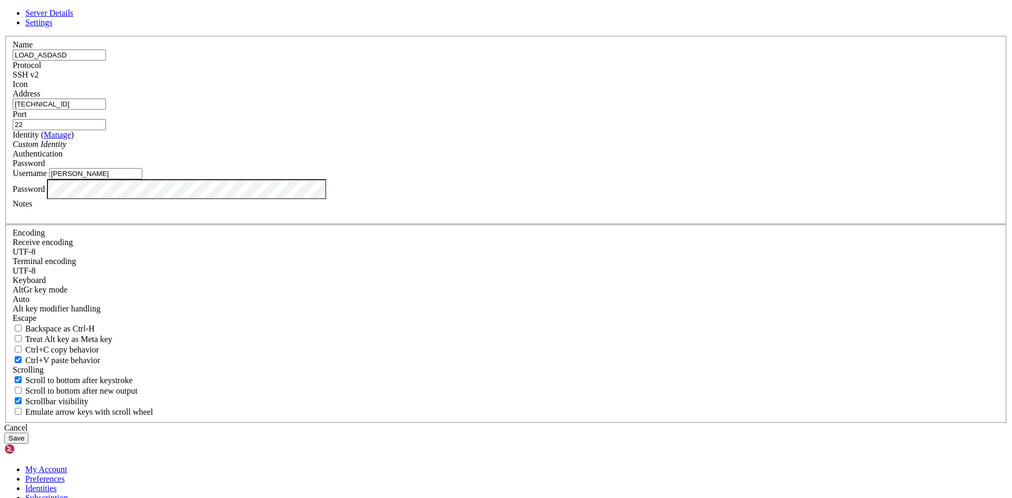
click at [28, 433] on button "Save" at bounding box center [16, 438] width 24 height 11
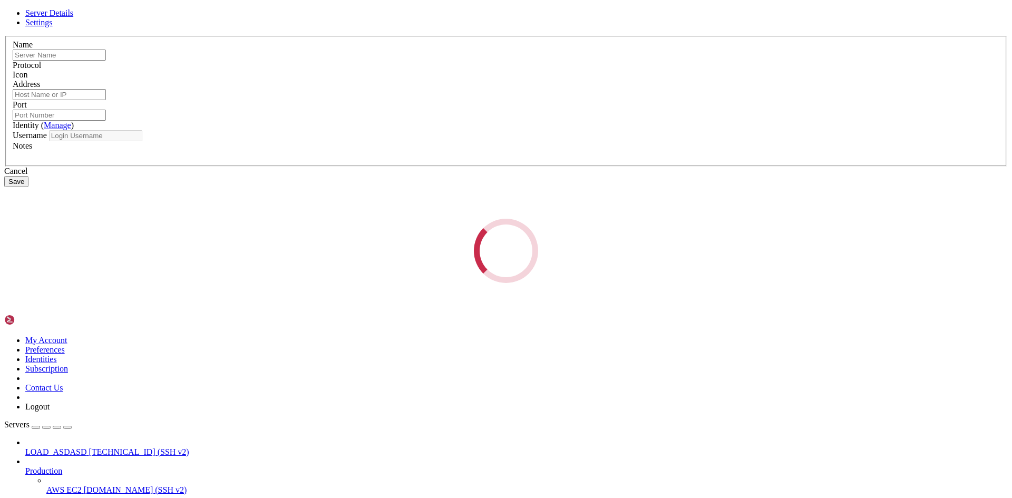
type input "LOAD_ASDASD"
type input "[TECHNICAL_ID]"
type input "22"
type input "[PERSON_NAME]"
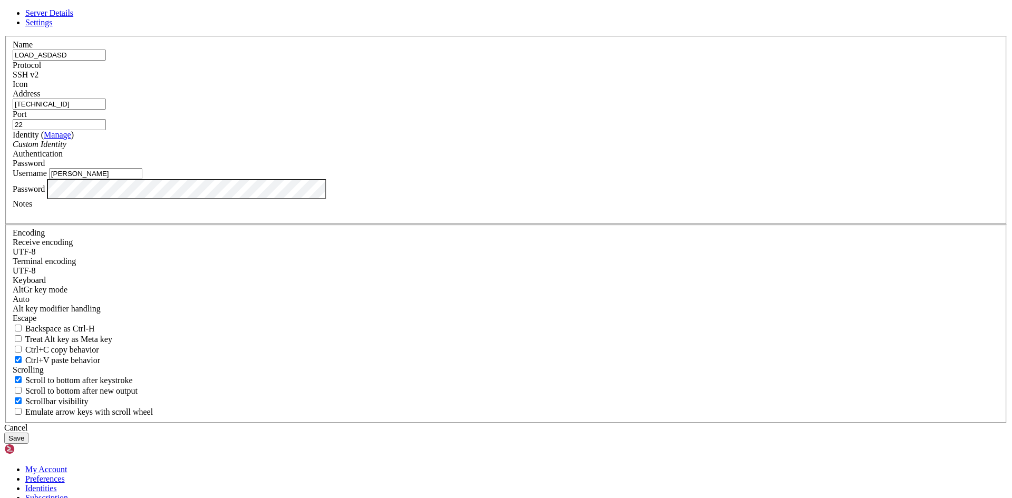
click at [28, 433] on button "Save" at bounding box center [16, 438] width 24 height 11
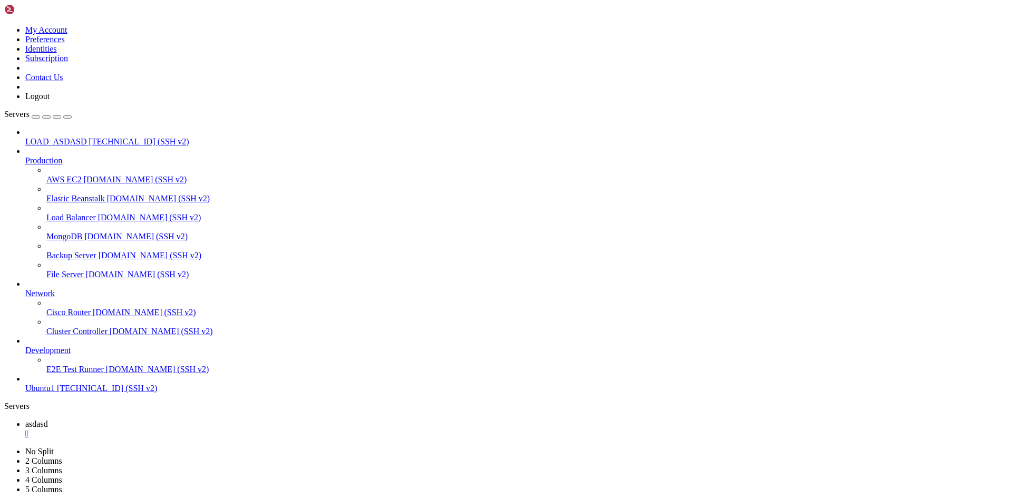
drag, startPoint x: 569, startPoint y: 177, endPoint x: 437, endPoint y: 129, distance: 140.7
